Goal: Navigation & Orientation: Find specific page/section

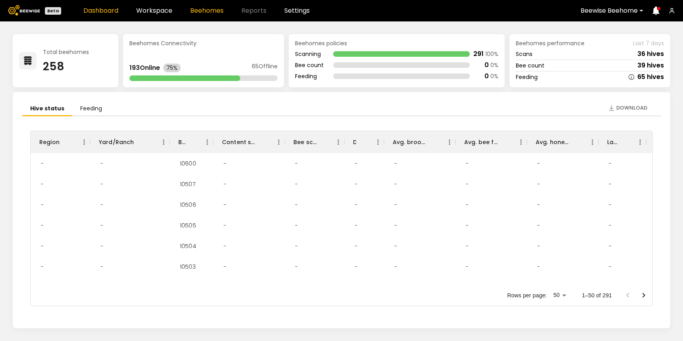
click at [216, 12] on link "Beehomes" at bounding box center [206, 11] width 33 height 6
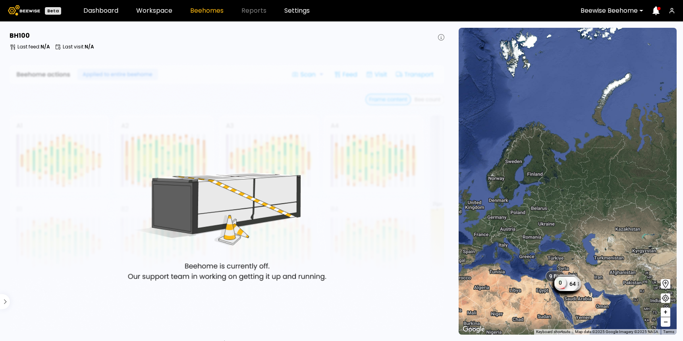
click at [618, 11] on div at bounding box center [608, 10] width 57 height 7
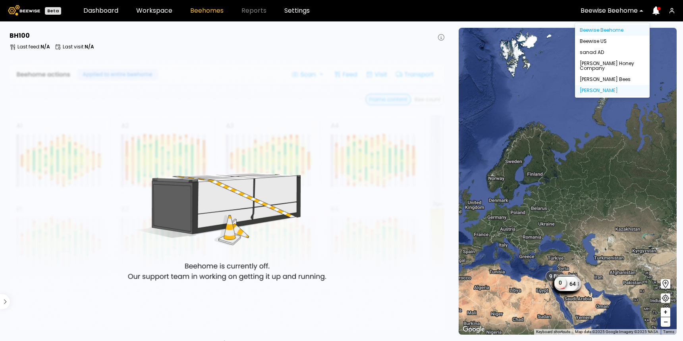
click at [594, 92] on div "[PERSON_NAME]" at bounding box center [612, 90] width 65 height 5
